Goal: Transaction & Acquisition: Download file/media

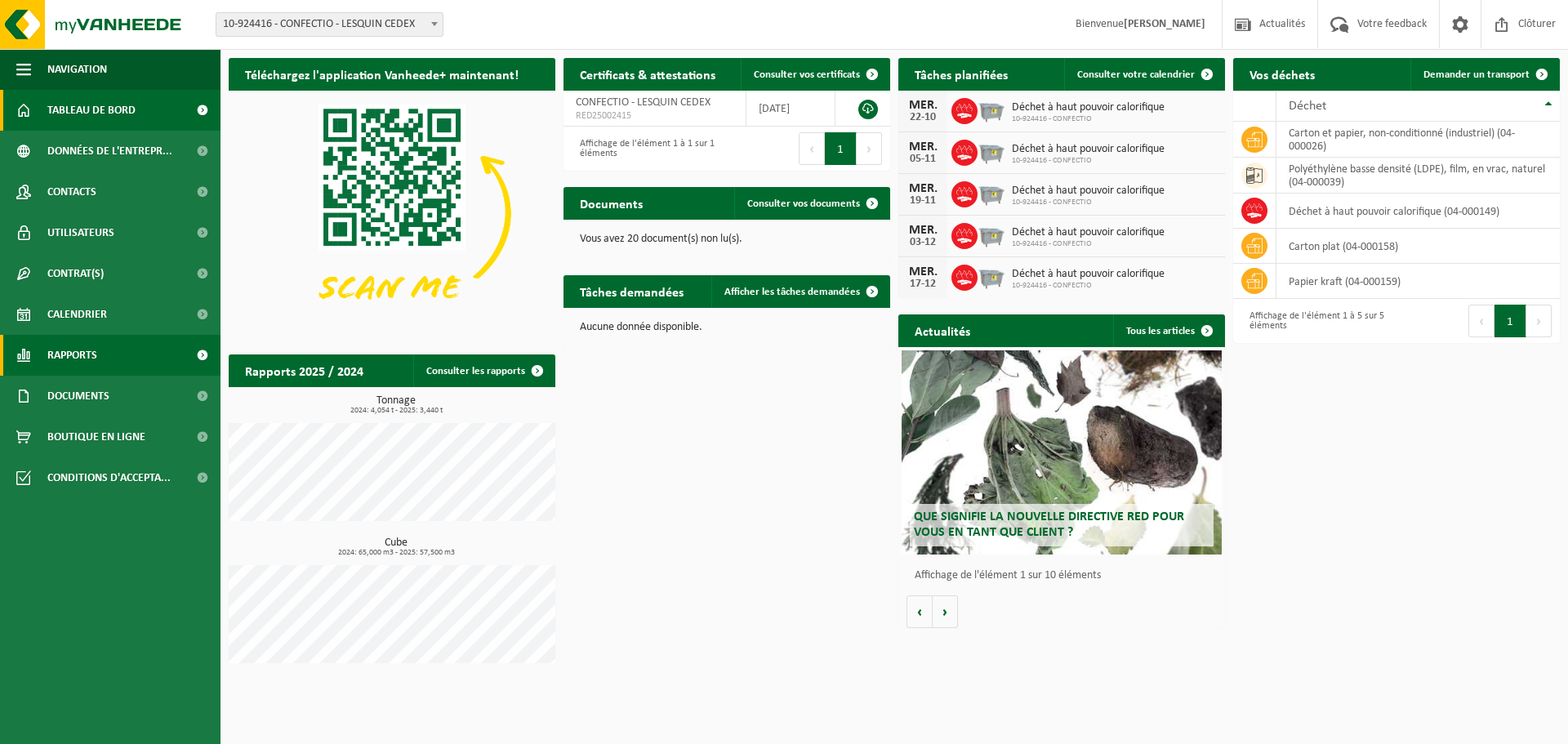
click at [115, 358] on link "Rapports" at bounding box center [110, 355] width 221 height 41
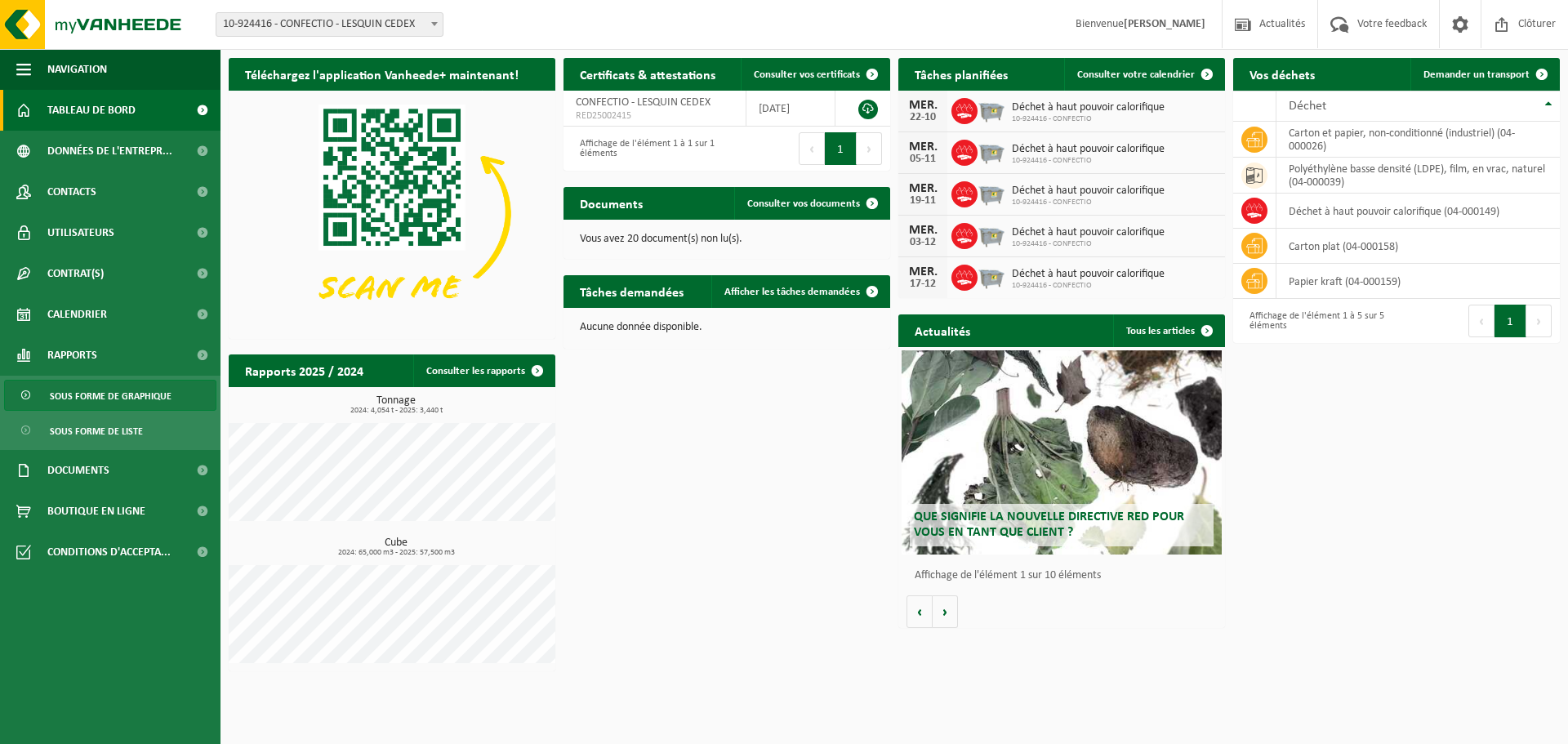
click at [124, 390] on span "Sous forme de graphique" at bounding box center [111, 395] width 122 height 31
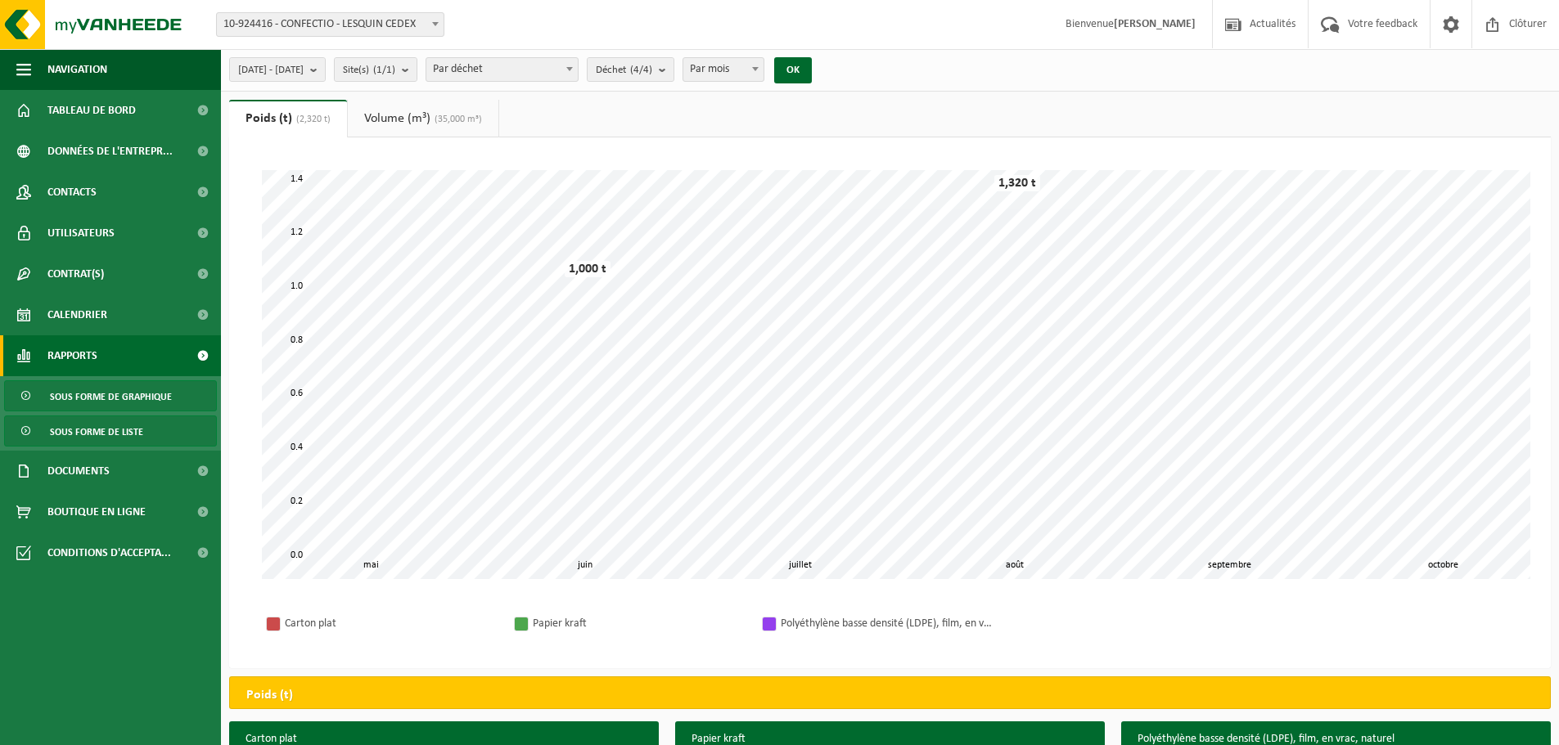
click at [122, 438] on span "Sous forme de liste" at bounding box center [96, 431] width 93 height 31
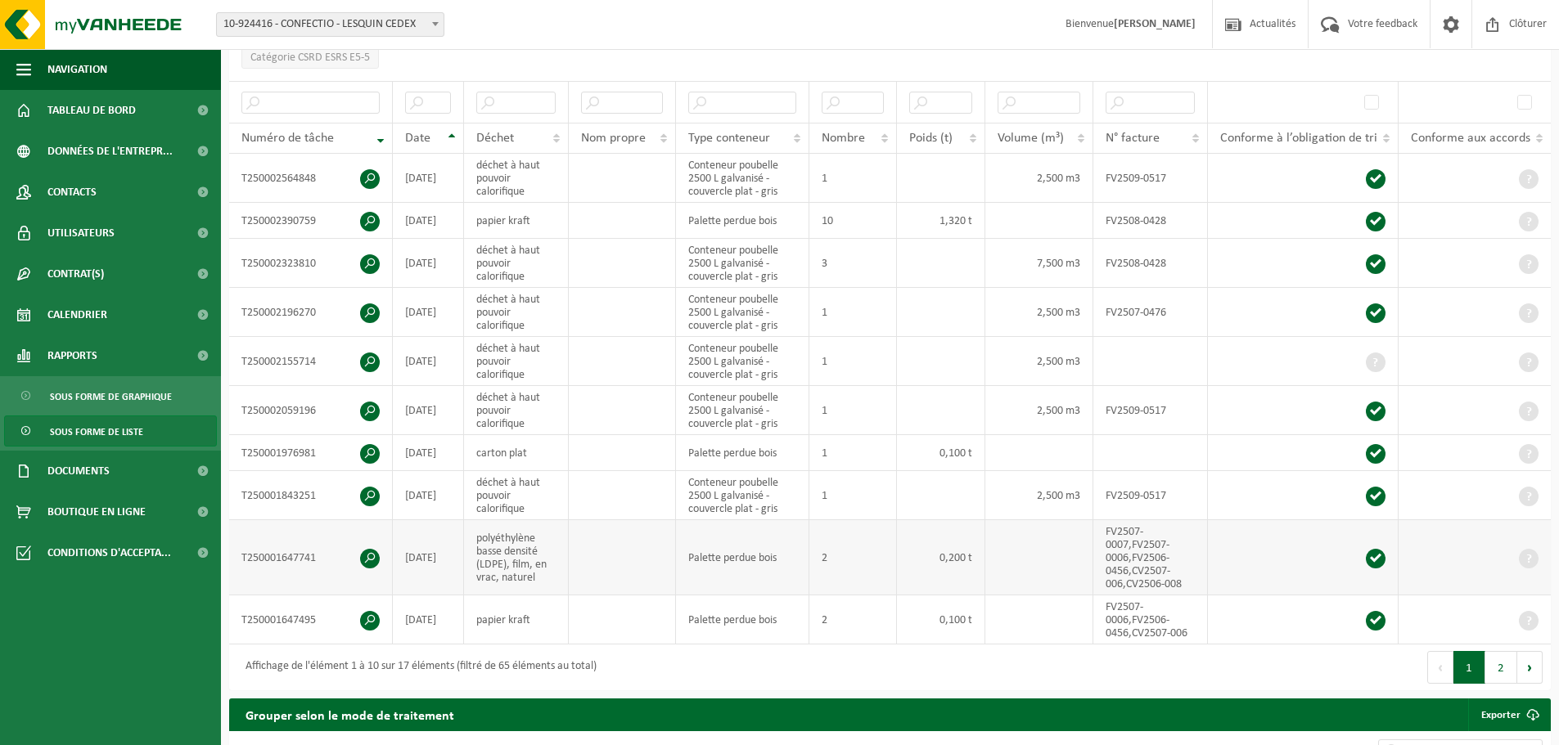
scroll to position [245, 0]
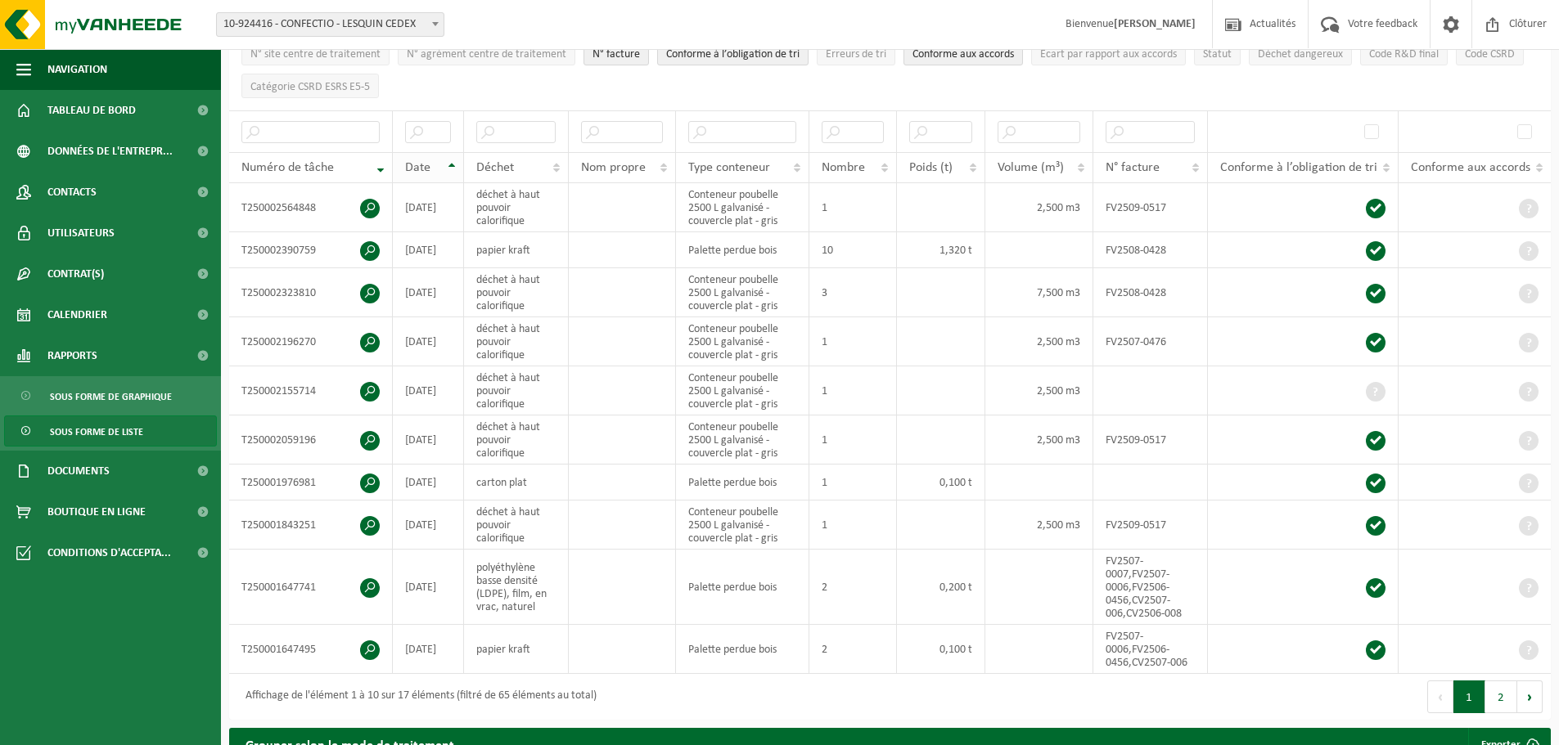
click at [450, 152] on th "Date" at bounding box center [428, 167] width 71 height 31
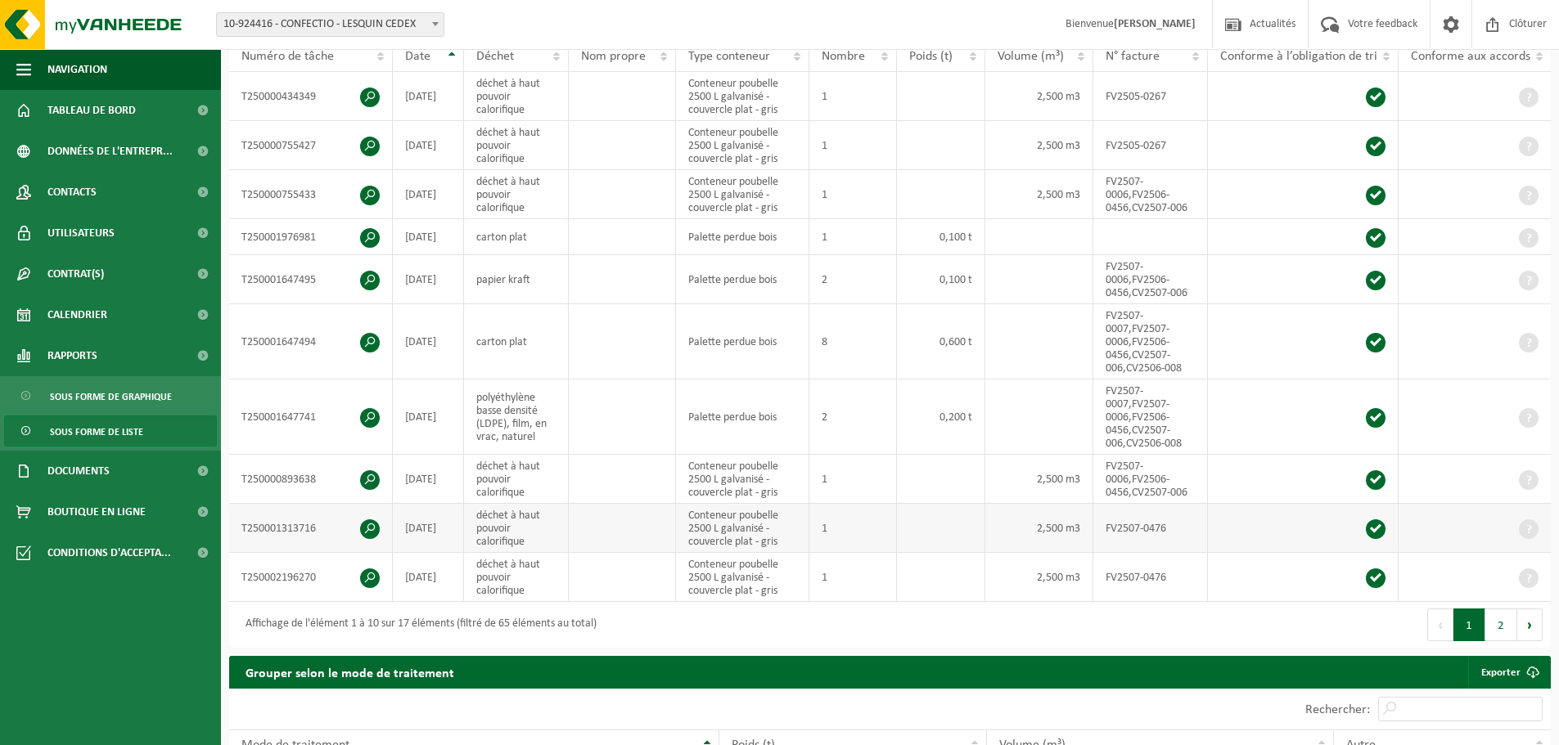
scroll to position [327, 0]
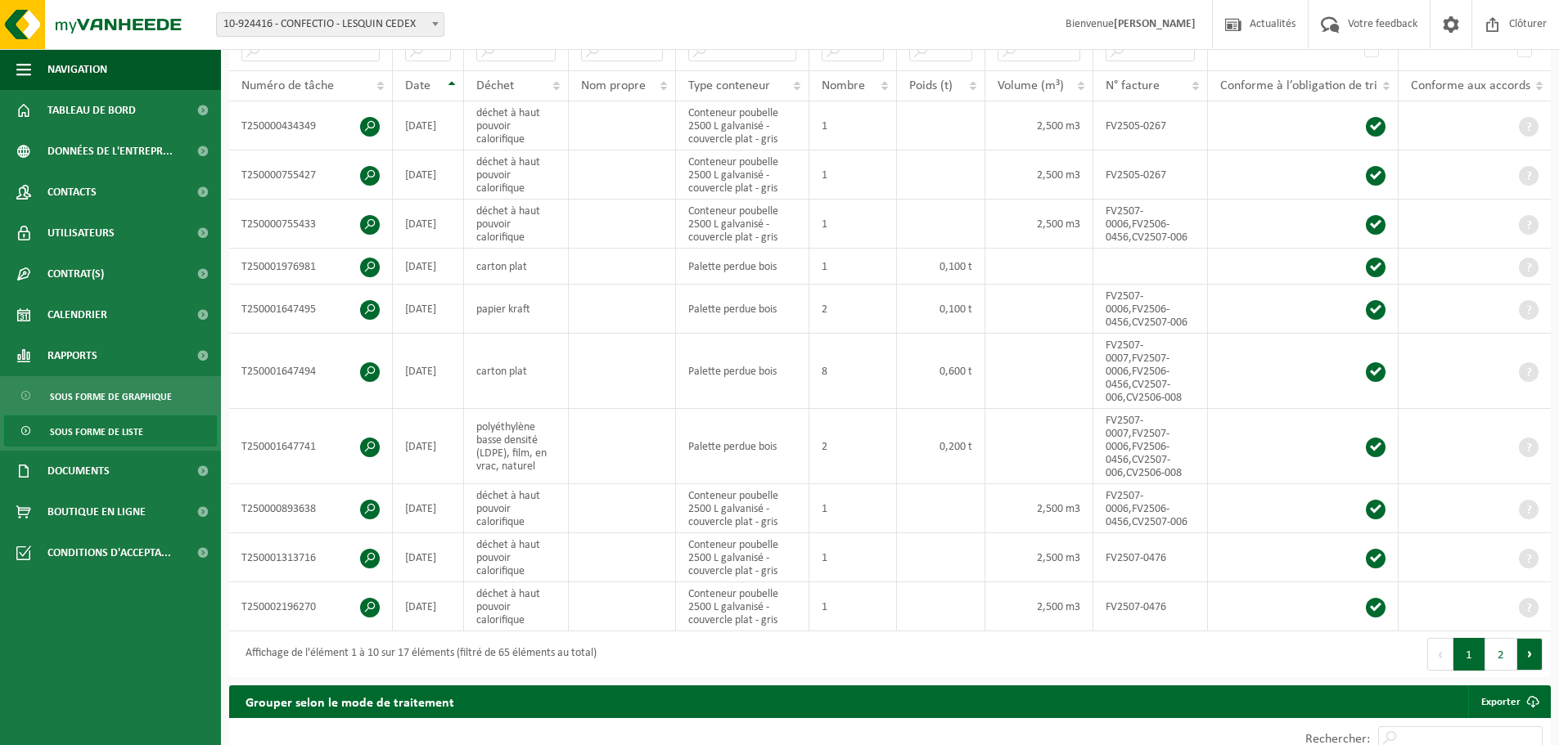
click at [1523, 656] on button "Suivant" at bounding box center [1529, 654] width 25 height 33
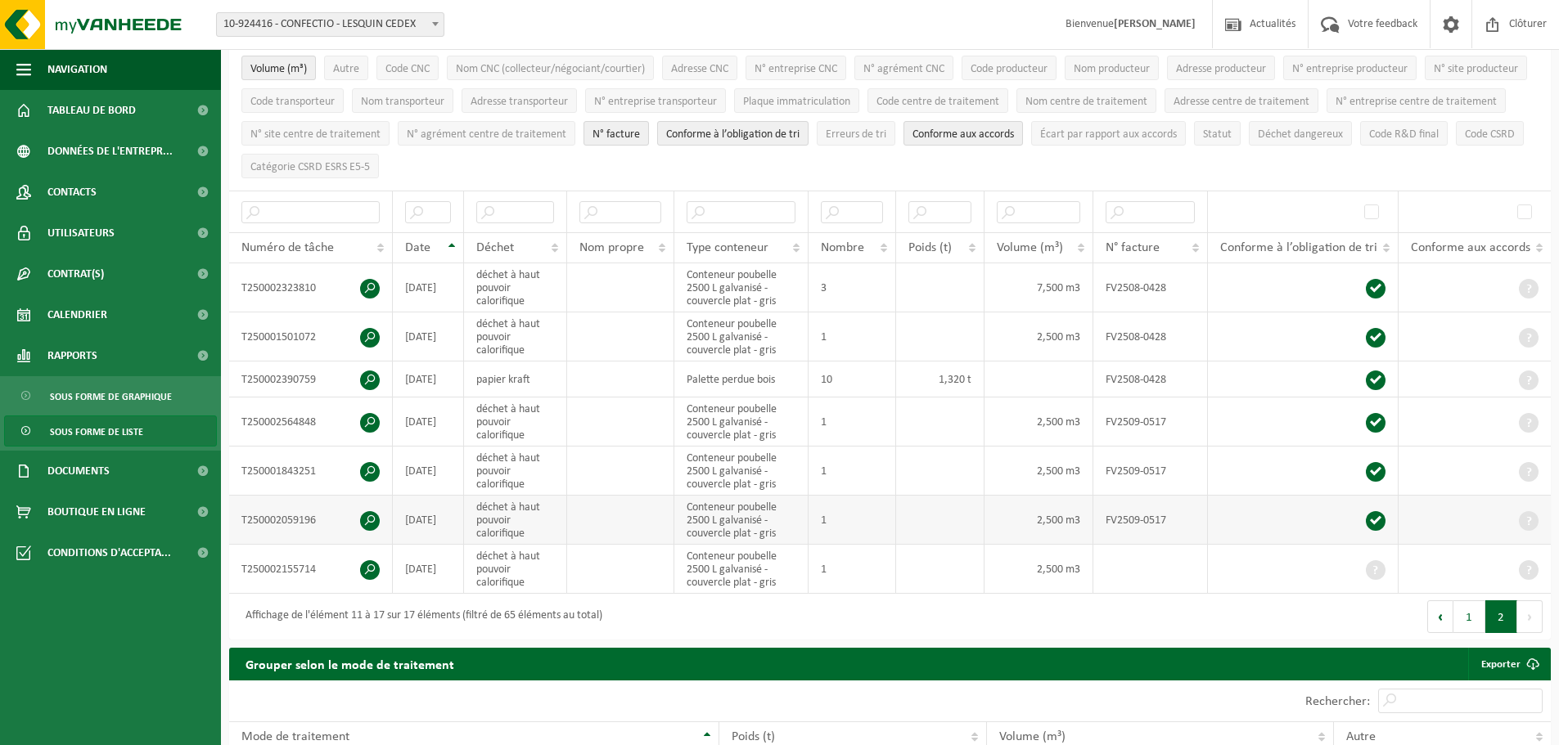
scroll to position [164, 0]
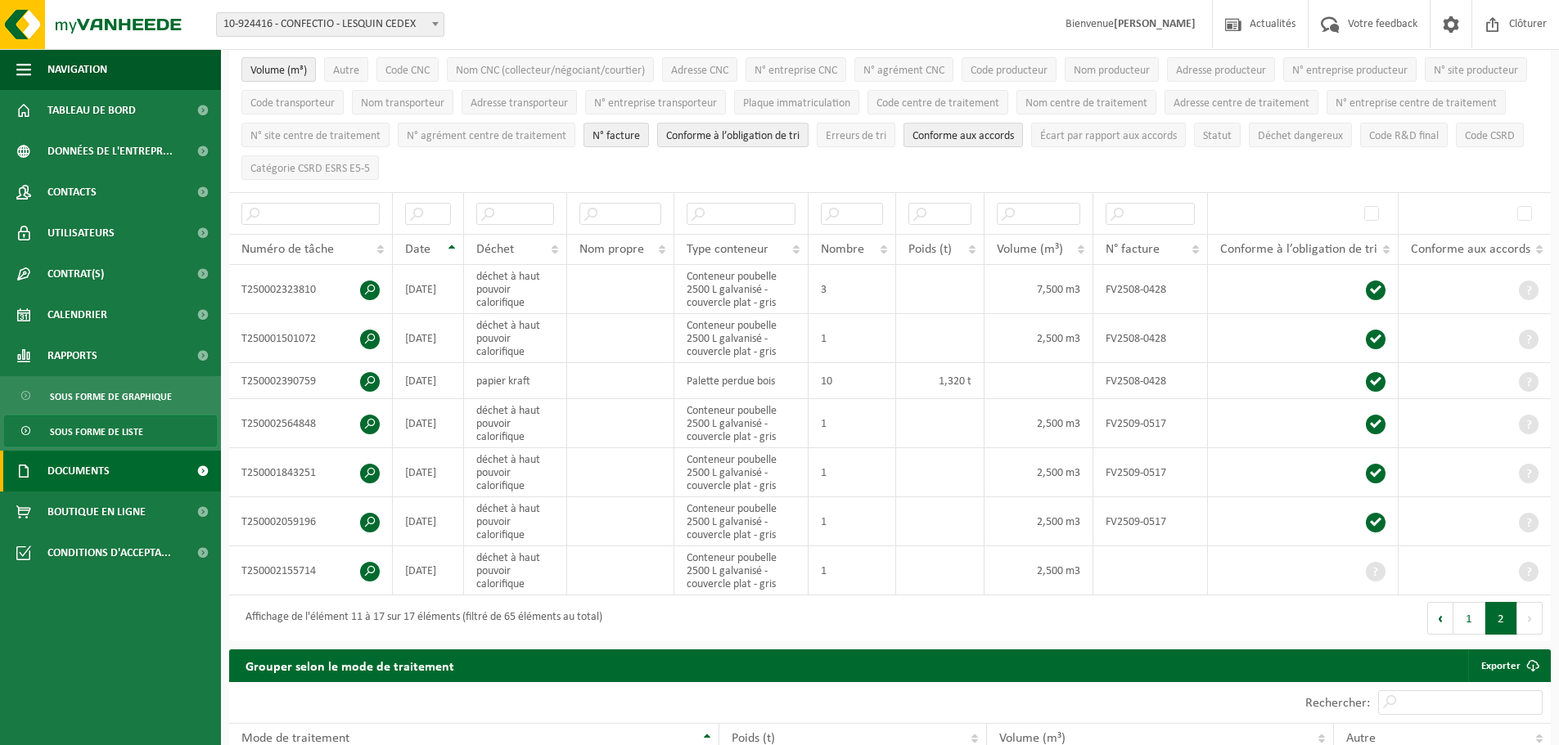
click at [116, 476] on link "Documents" at bounding box center [110, 471] width 221 height 41
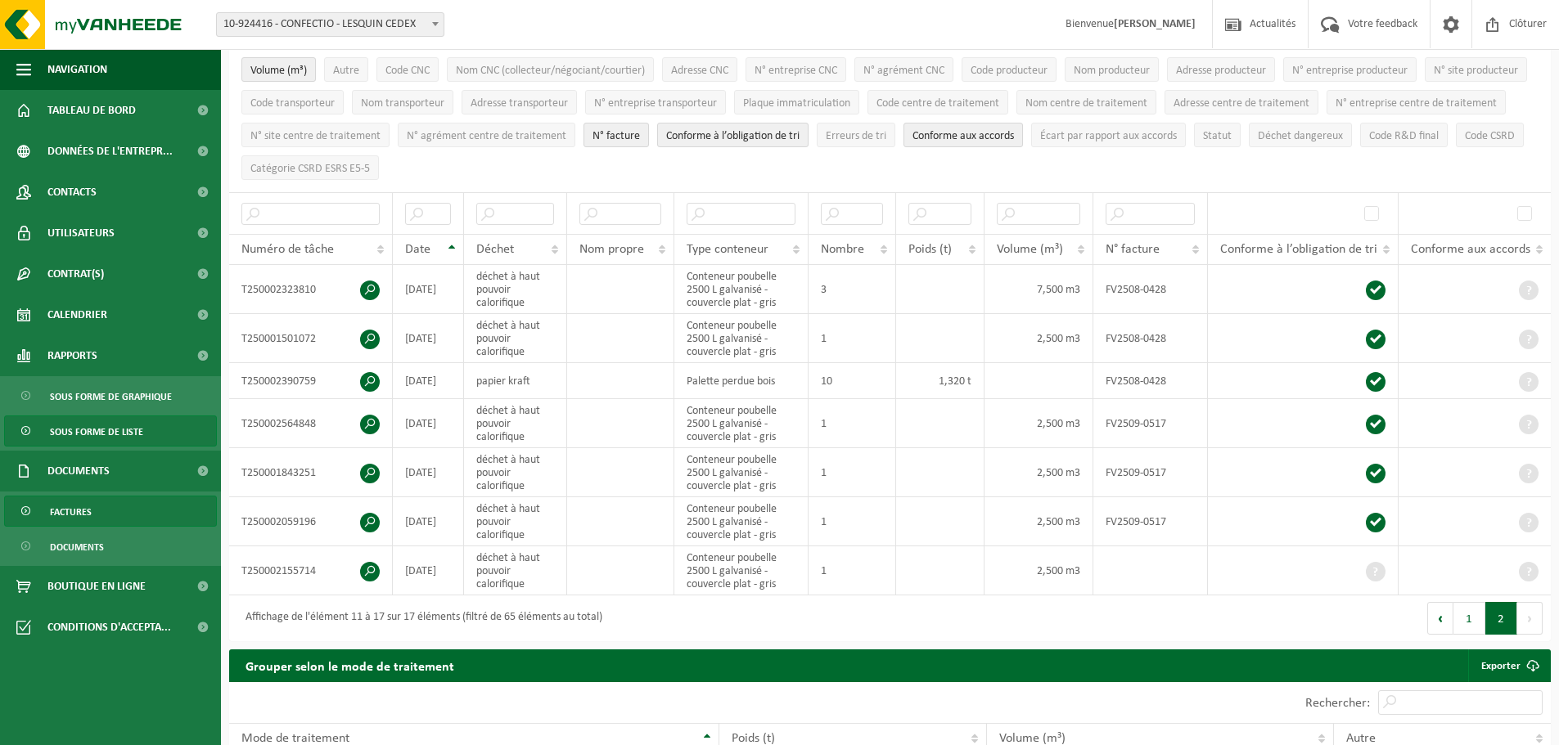
click at [103, 509] on link "Factures" at bounding box center [110, 511] width 213 height 31
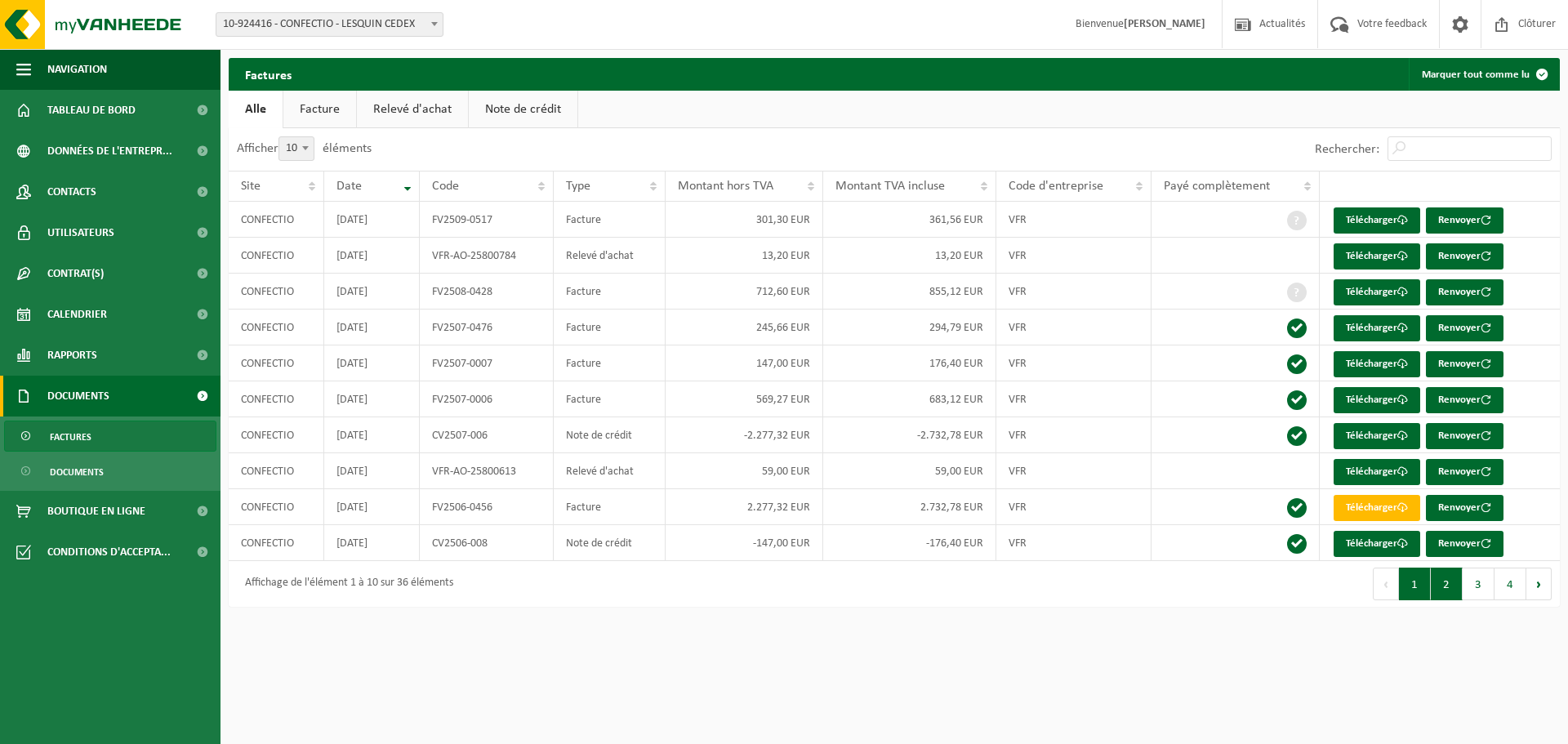
click at [1452, 583] on button "2" at bounding box center [1446, 584] width 32 height 33
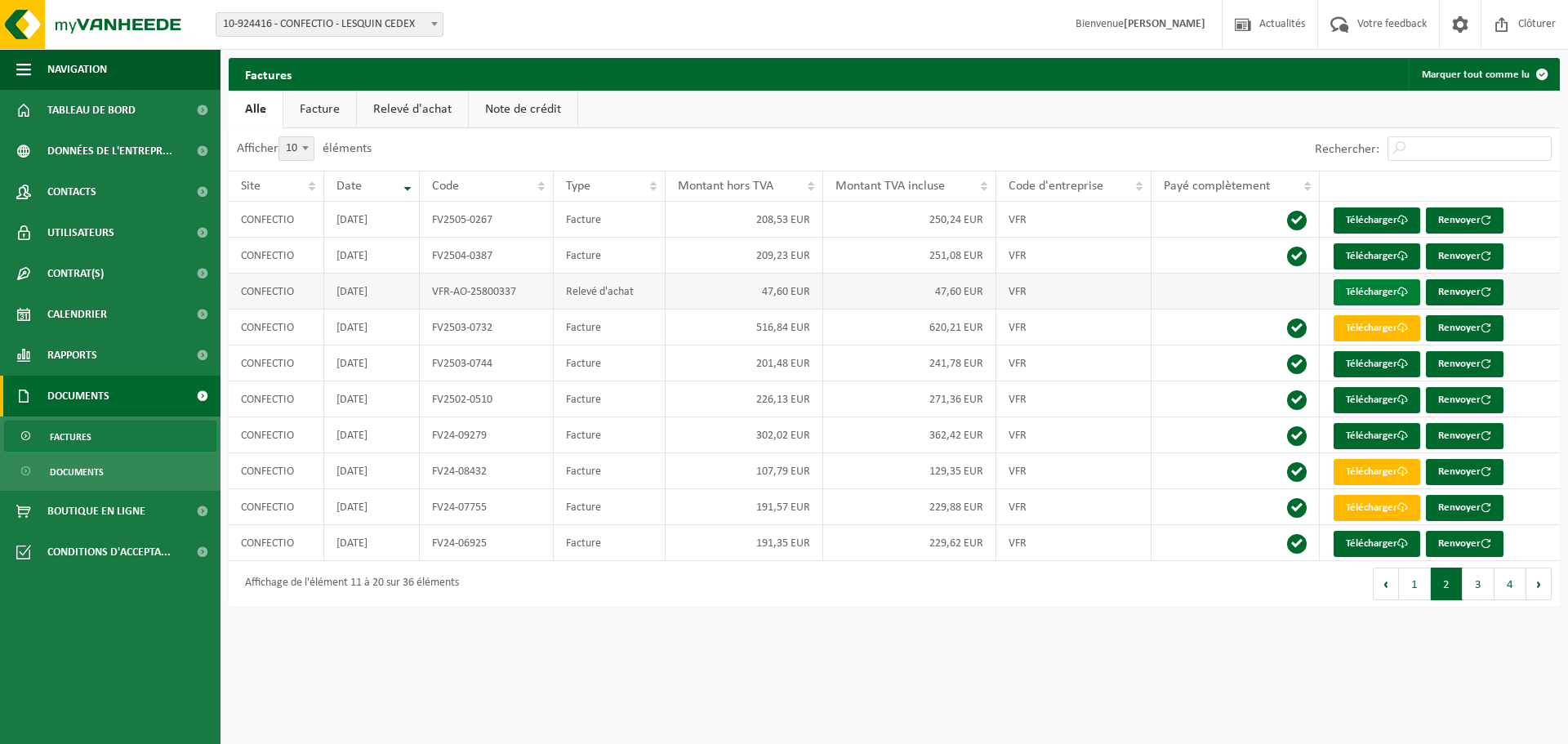
click at [1368, 294] on link "Télécharger" at bounding box center [1376, 293] width 87 height 26
click at [1035, 149] on div "Rechercher:" at bounding box center [1227, 149] width 666 height 43
click at [1420, 591] on button "1" at bounding box center [1414, 584] width 32 height 33
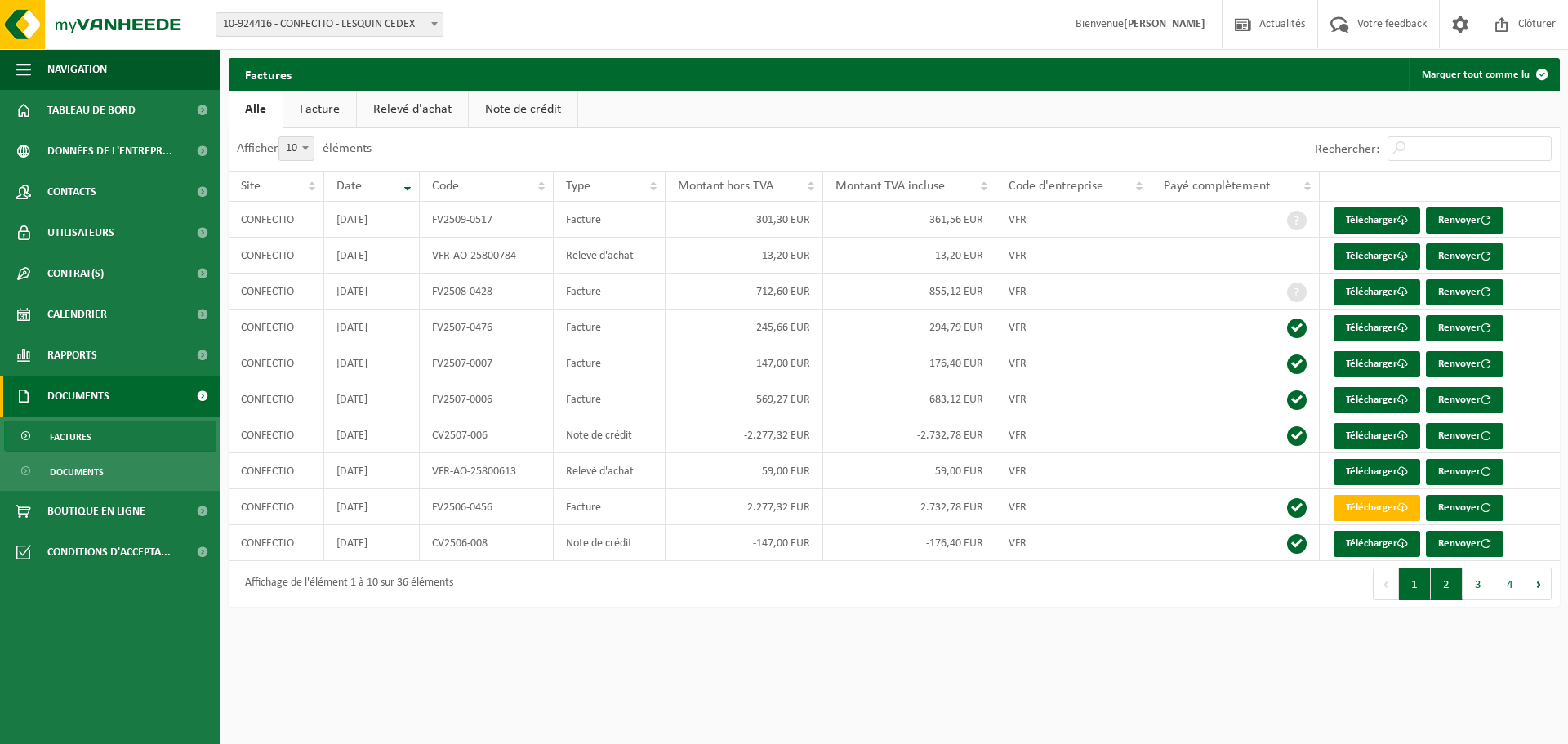
click at [1436, 588] on button "2" at bounding box center [1446, 584] width 32 height 33
